Goal: Navigation & Orientation: Find specific page/section

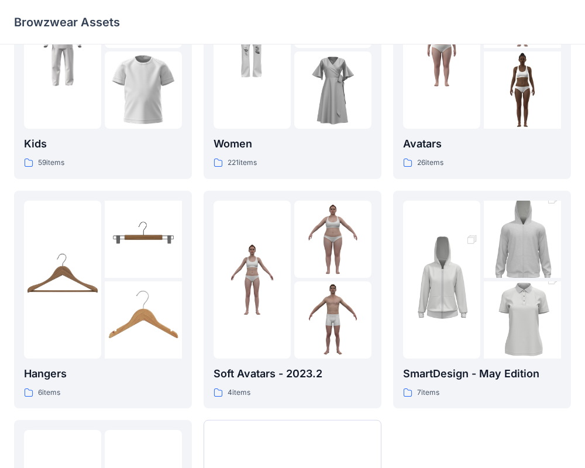
scroll to position [300, 0]
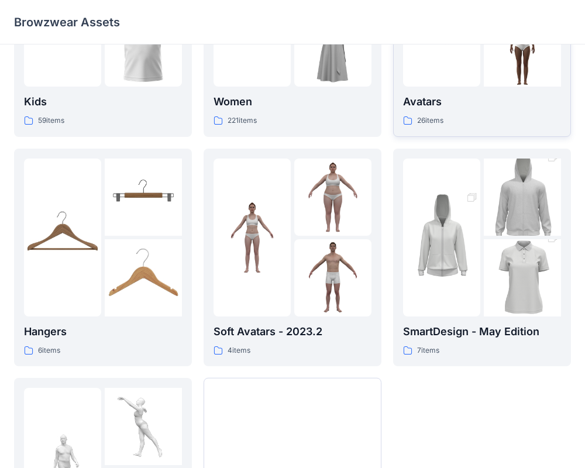
scroll to position [300, 0]
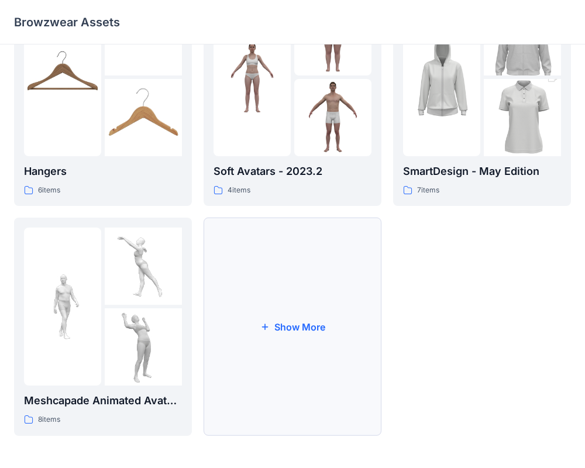
click at [329, 301] on button "Show More" at bounding box center [293, 327] width 178 height 218
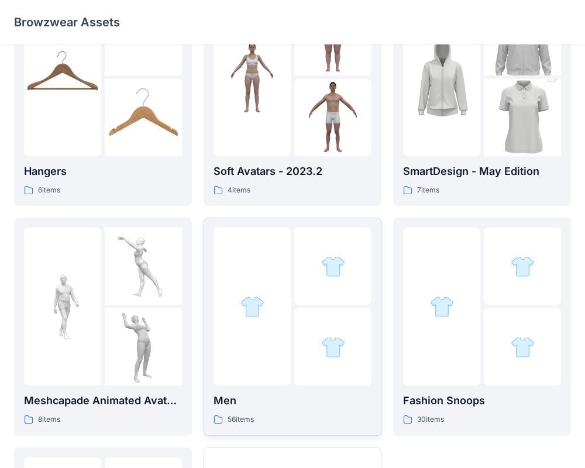
click at [318, 301] on div at bounding box center [332, 265] width 77 height 77
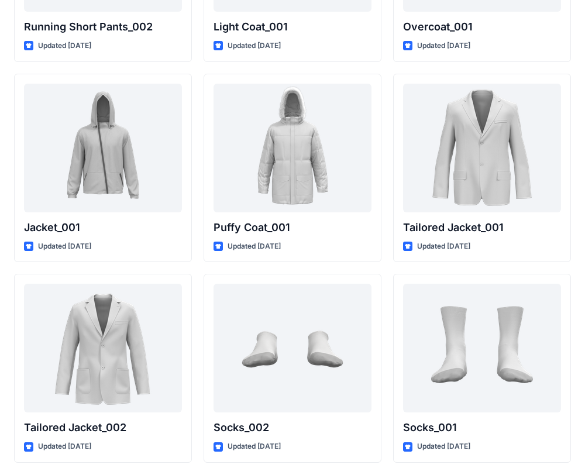
scroll to position [3191, 0]
